Goal: Navigation & Orientation: Find specific page/section

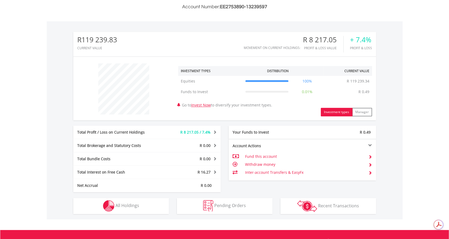
scroll to position [159, 0]
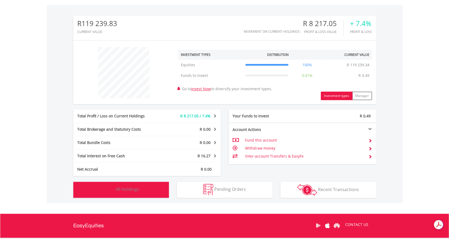
click at [140, 187] on button "Holdings All Holdings" at bounding box center [121, 189] width 96 height 16
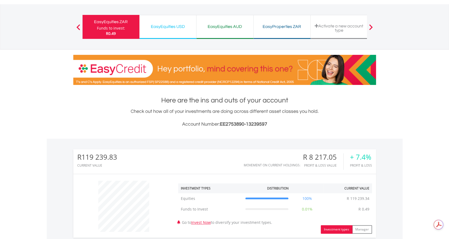
scroll to position [27, 0]
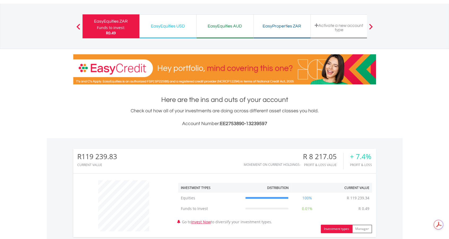
click at [108, 17] on div "EasyEquities ZAR Funds to invest: R0.49" at bounding box center [110, 26] width 57 height 24
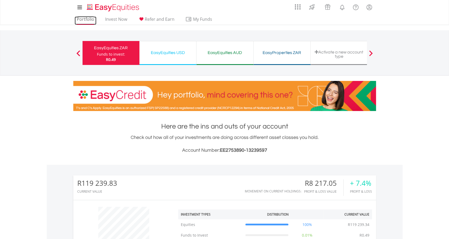
click at [88, 18] on link "Portfolio" at bounding box center [86, 20] width 22 height 8
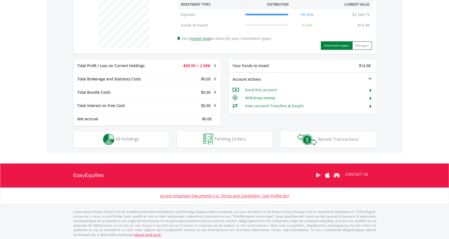
scroll to position [210, 0]
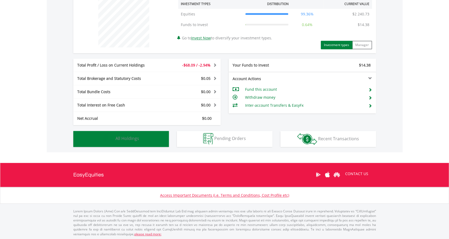
click at [137, 138] on span "All Holdings" at bounding box center [128, 138] width 24 height 6
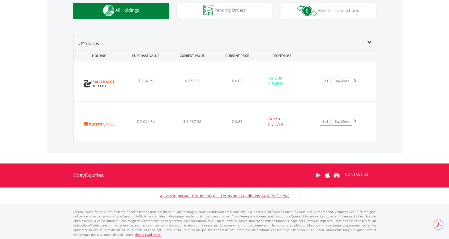
scroll to position [0, 0]
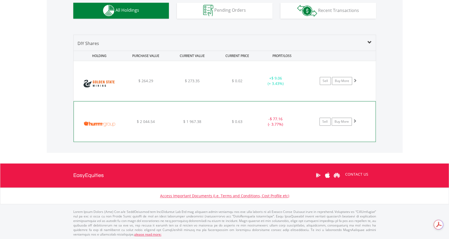
click at [190, 130] on div "﻿ Humm Group Limited $ 2 044.54 $ 1 967.38 $ 0.63 - $ 77.16 (- 3.77%) Sell Buy …" at bounding box center [225, 121] width 302 height 40
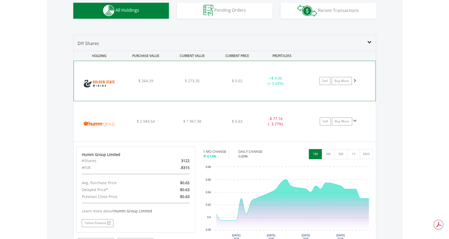
click at [167, 79] on div "$ 264.29" at bounding box center [145, 80] width 45 height 5
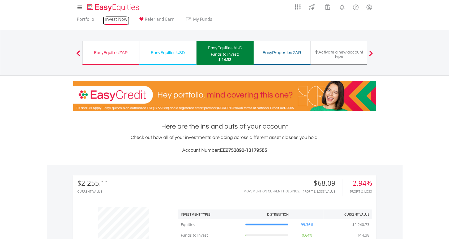
click at [111, 18] on link "Invest Now" at bounding box center [116, 20] width 26 height 8
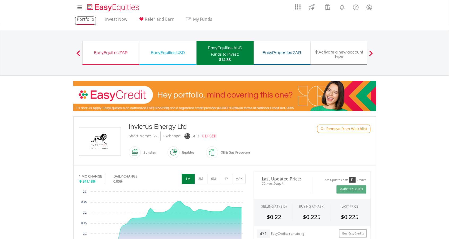
click at [88, 17] on link "Portfolio" at bounding box center [86, 20] width 22 height 8
